Goal: Transaction & Acquisition: Purchase product/service

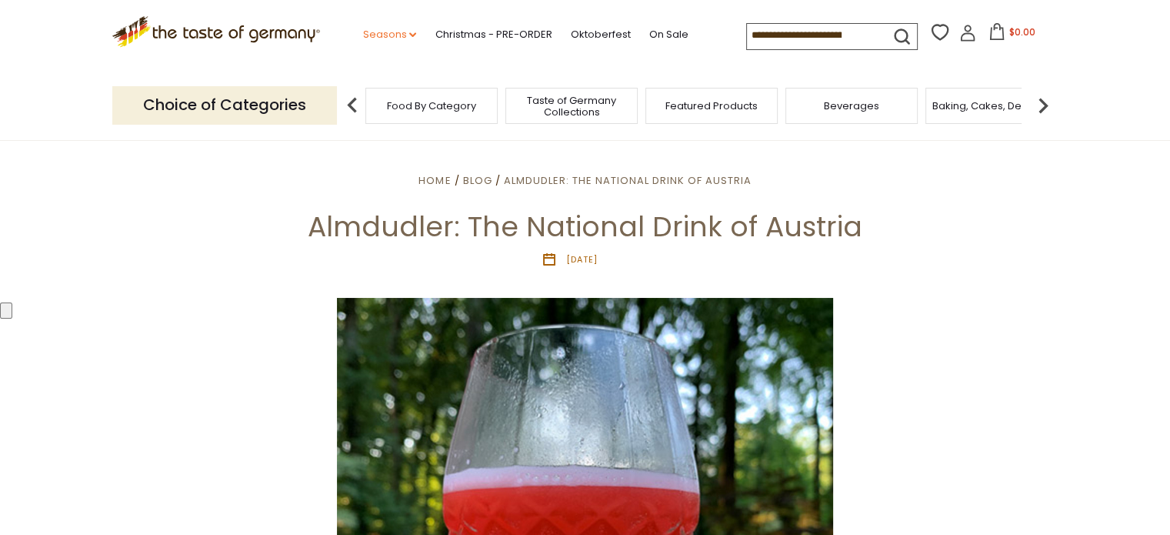
click at [403, 34] on link "Seasons dropdown_arrow" at bounding box center [389, 34] width 54 height 17
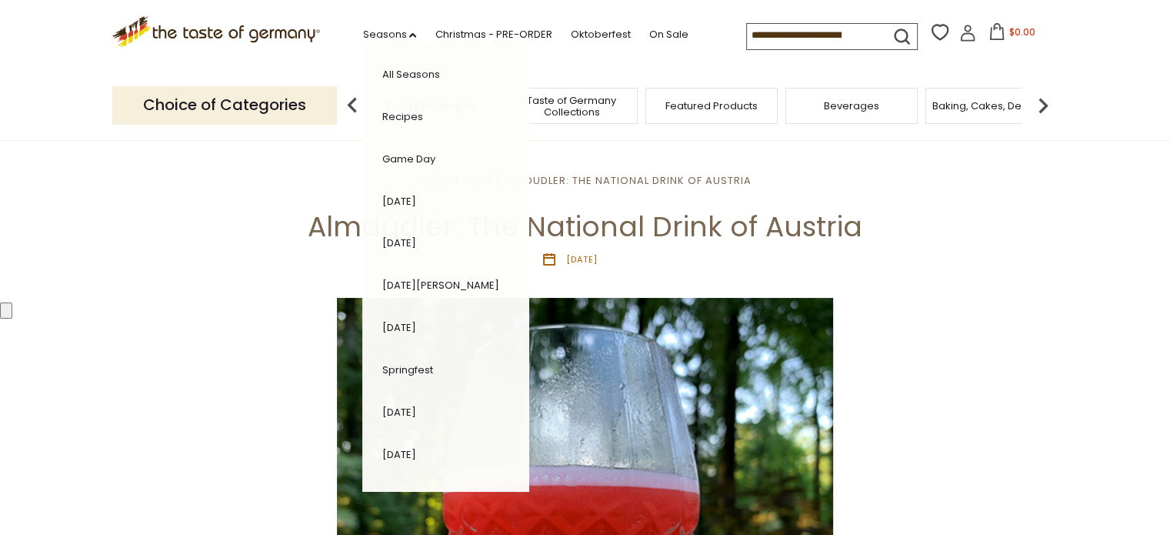
click at [412, 368] on link "Springfest" at bounding box center [407, 369] width 51 height 15
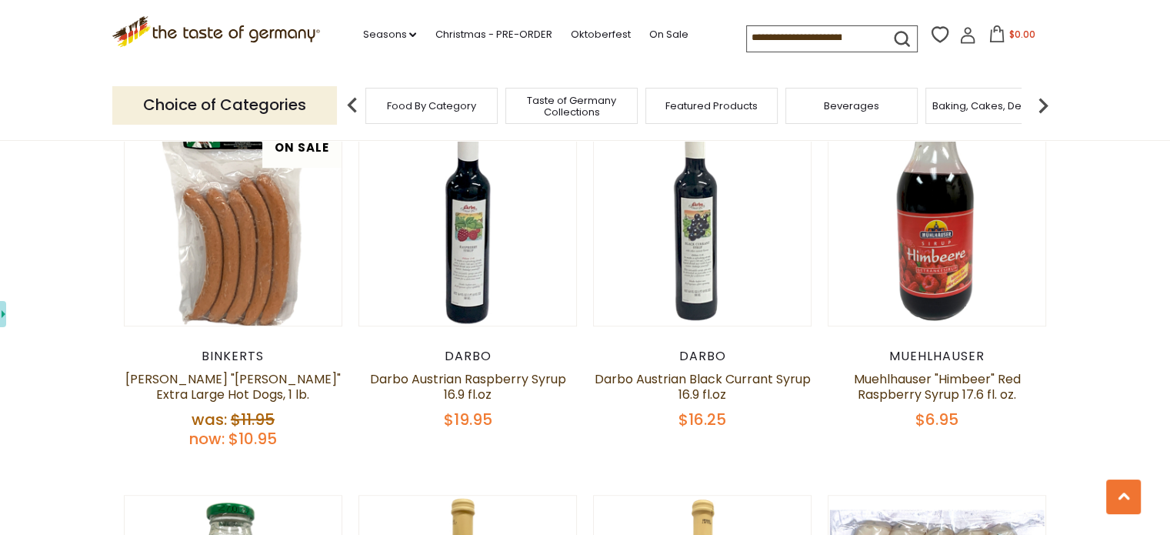
scroll to position [1231, 0]
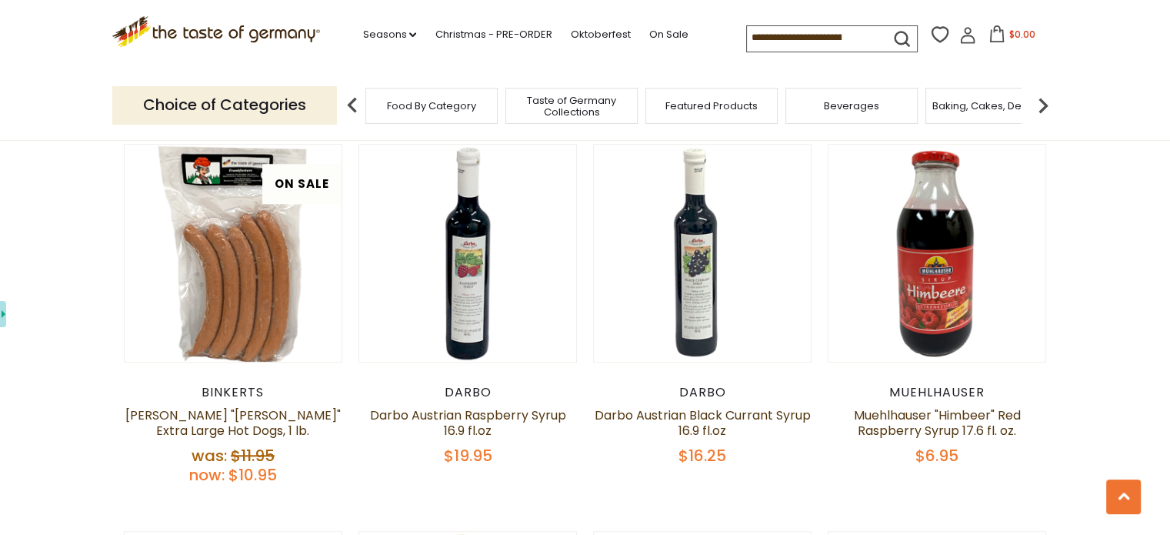
click at [471, 393] on div "Darbo" at bounding box center [468, 392] width 219 height 15
copy div "Darbo"
click at [479, 393] on div "Darbo" at bounding box center [468, 392] width 219 height 15
click at [482, 392] on div "Darbo" at bounding box center [468, 392] width 219 height 15
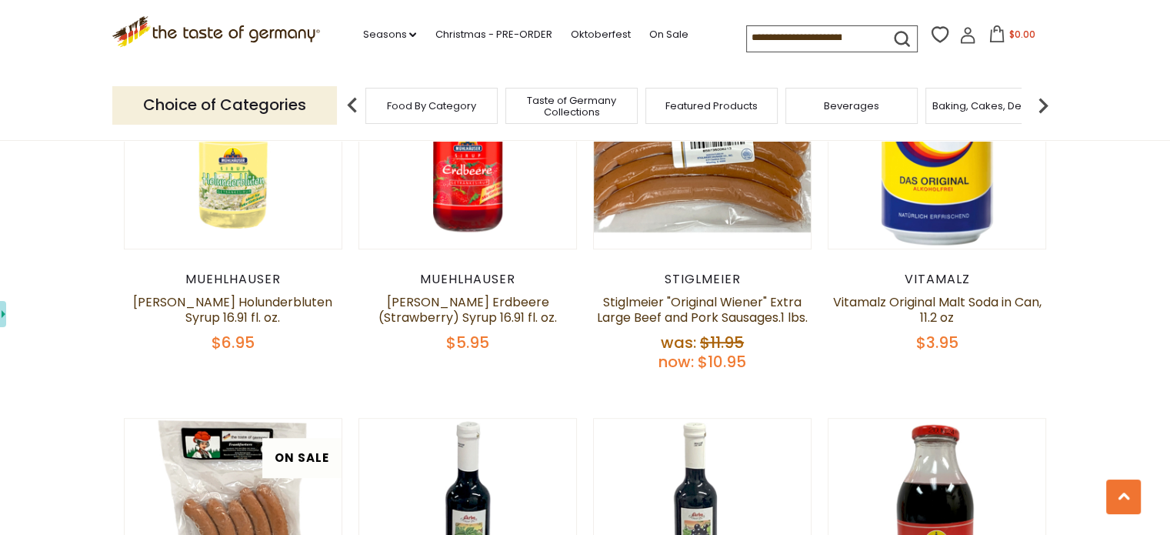
scroll to position [539, 0]
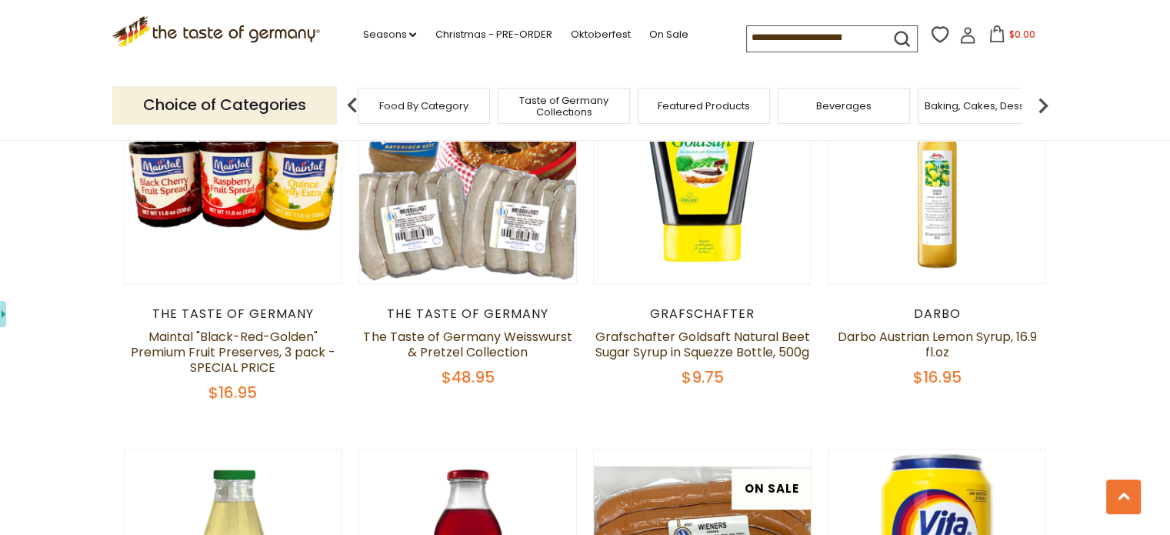
click at [839, 109] on span "Beverages" at bounding box center [843, 106] width 55 height 12
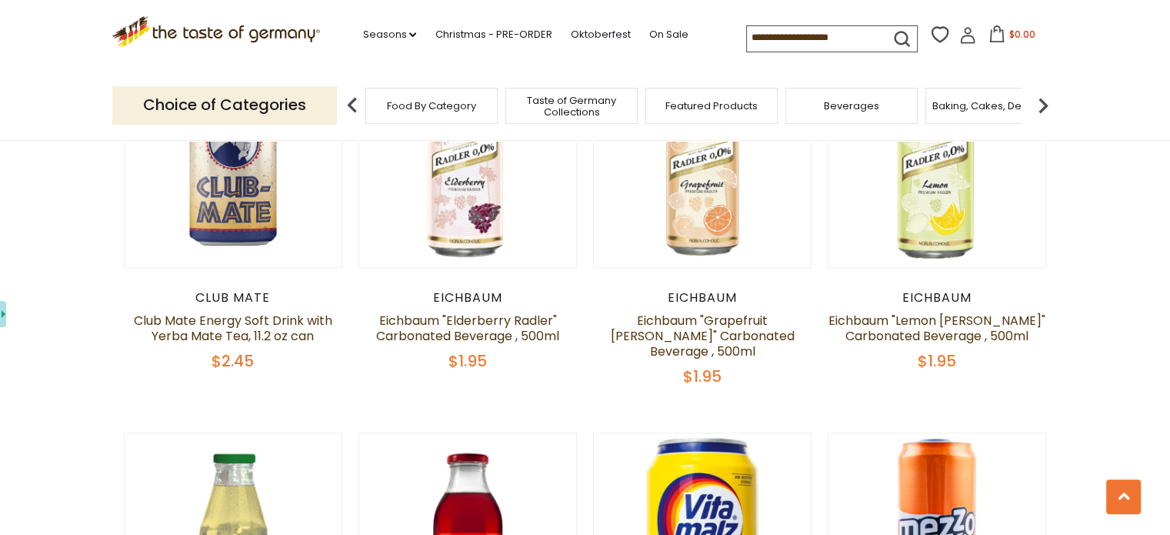
scroll to position [846, 0]
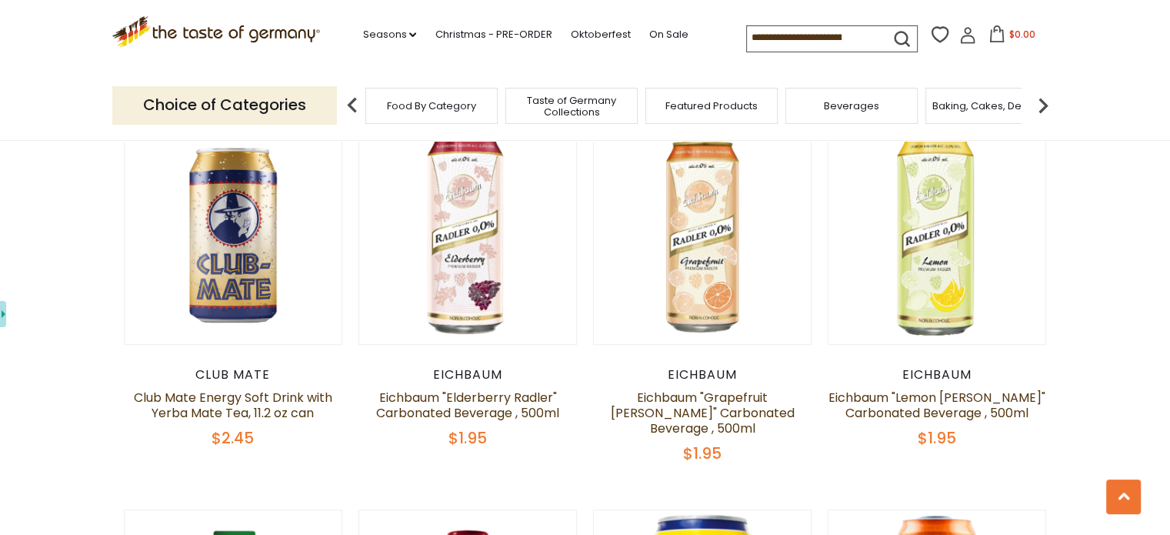
click at [708, 372] on div "Eichbaum" at bounding box center [702, 374] width 219 height 15
copy div "Eichbaum"
click at [696, 374] on div "Eichbaum" at bounding box center [702, 374] width 219 height 15
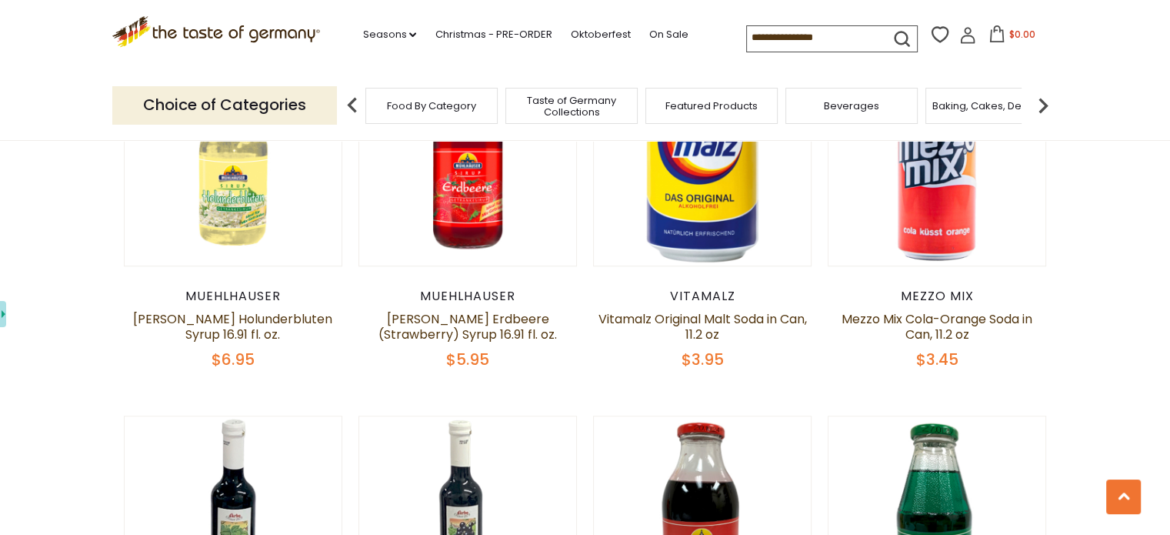
scroll to position [1308, 0]
click at [234, 289] on div "Muehlhauser" at bounding box center [233, 296] width 219 height 15
copy div "Muehlhauser"
click at [265, 289] on div "Muehlhauser" at bounding box center [233, 296] width 219 height 15
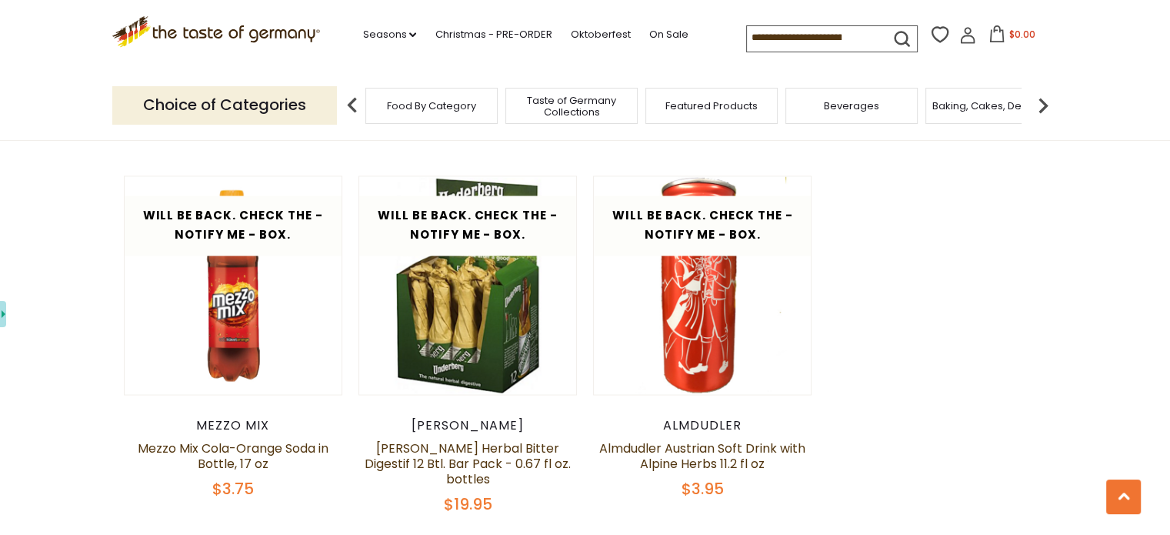
scroll to position [2702, 0]
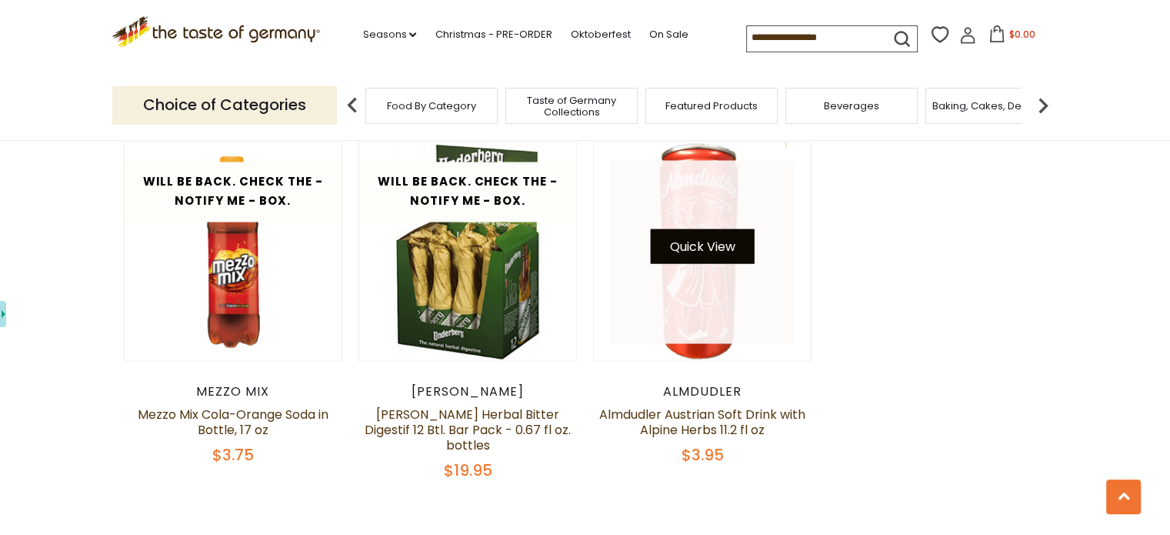
click at [708, 230] on button "Quick View" at bounding box center [703, 246] width 104 height 35
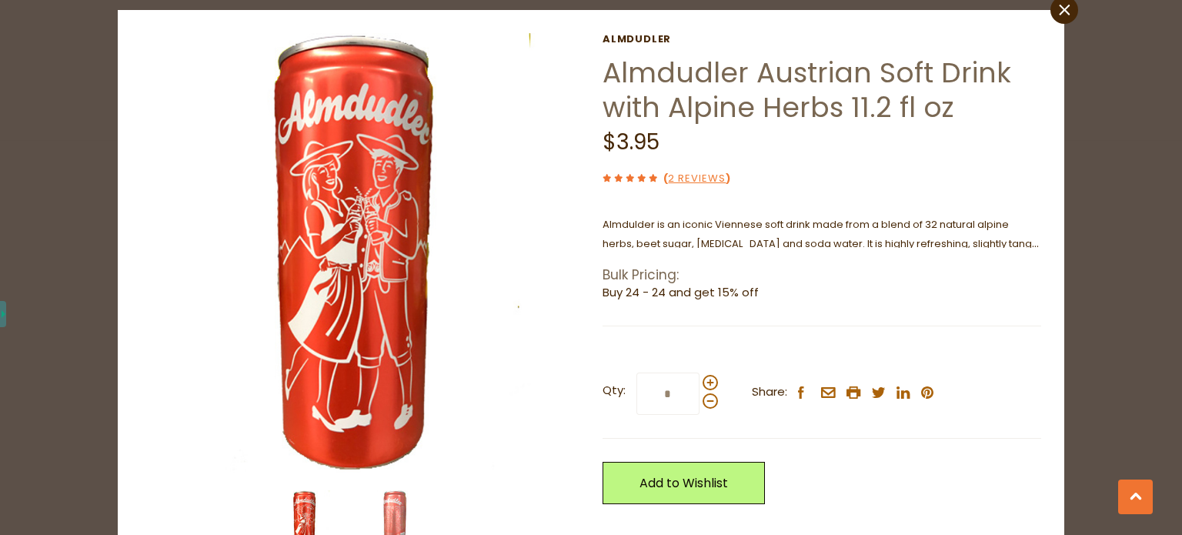
scroll to position [0, 0]
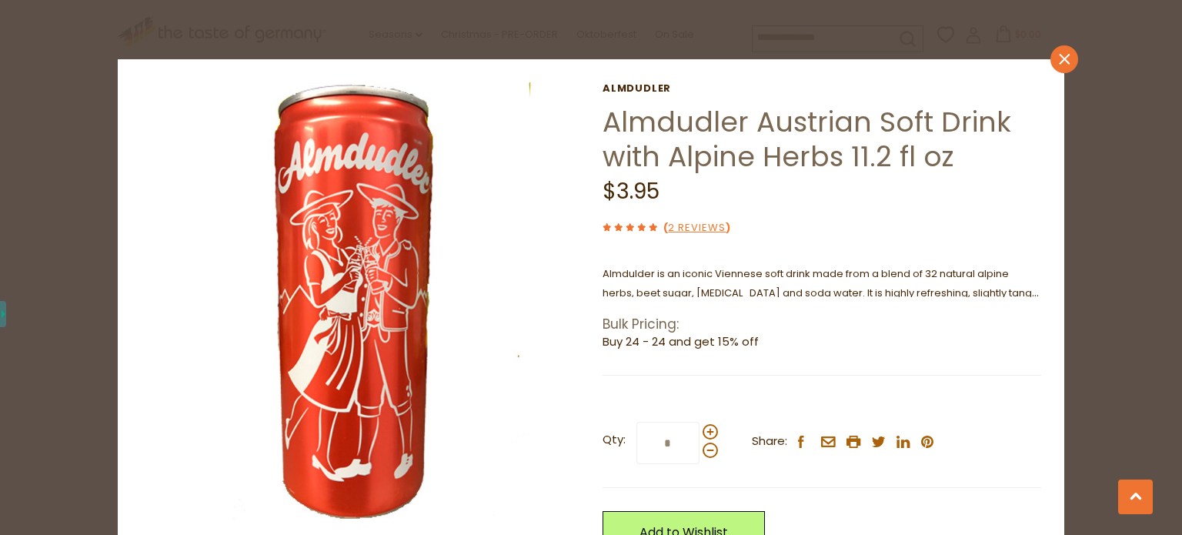
click at [1059, 62] on icon at bounding box center [1064, 59] width 11 height 11
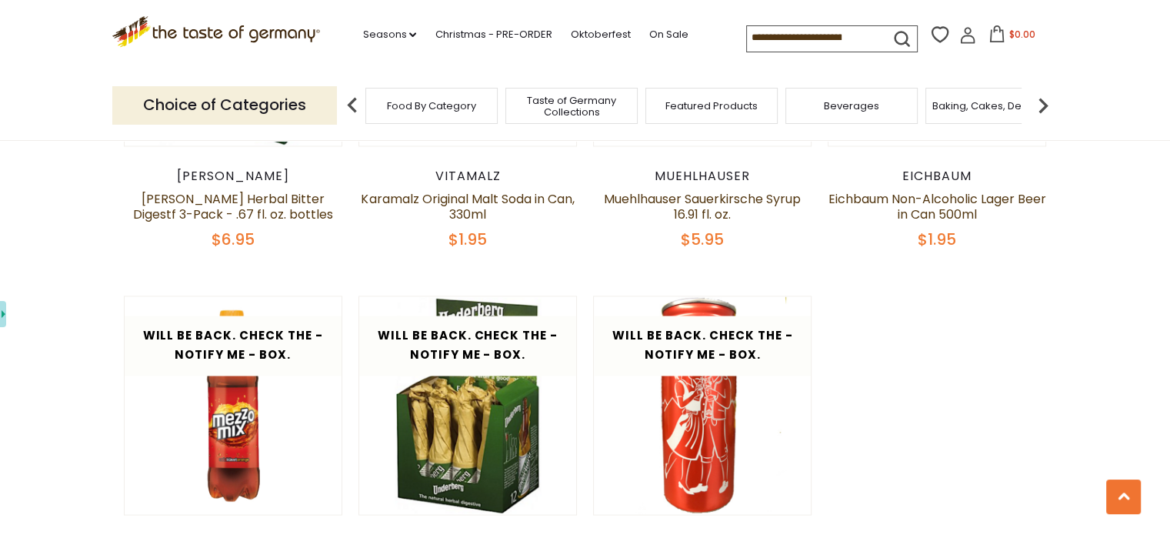
scroll to position [2625, 0]
